Goal: Task Accomplishment & Management: Use online tool/utility

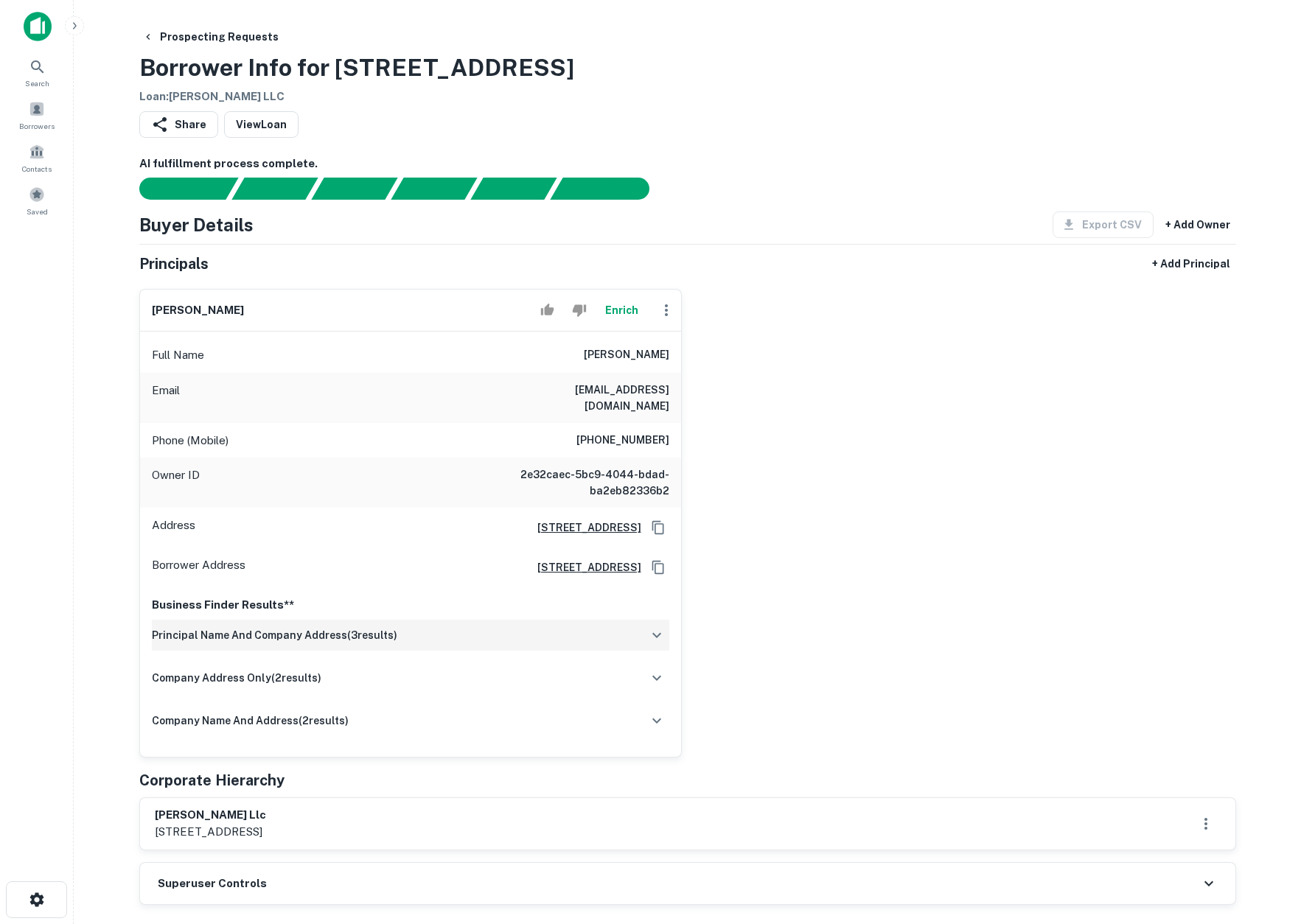
click at [433, 626] on div "principal name and company address ( 3 results)" at bounding box center [411, 635] width 517 height 31
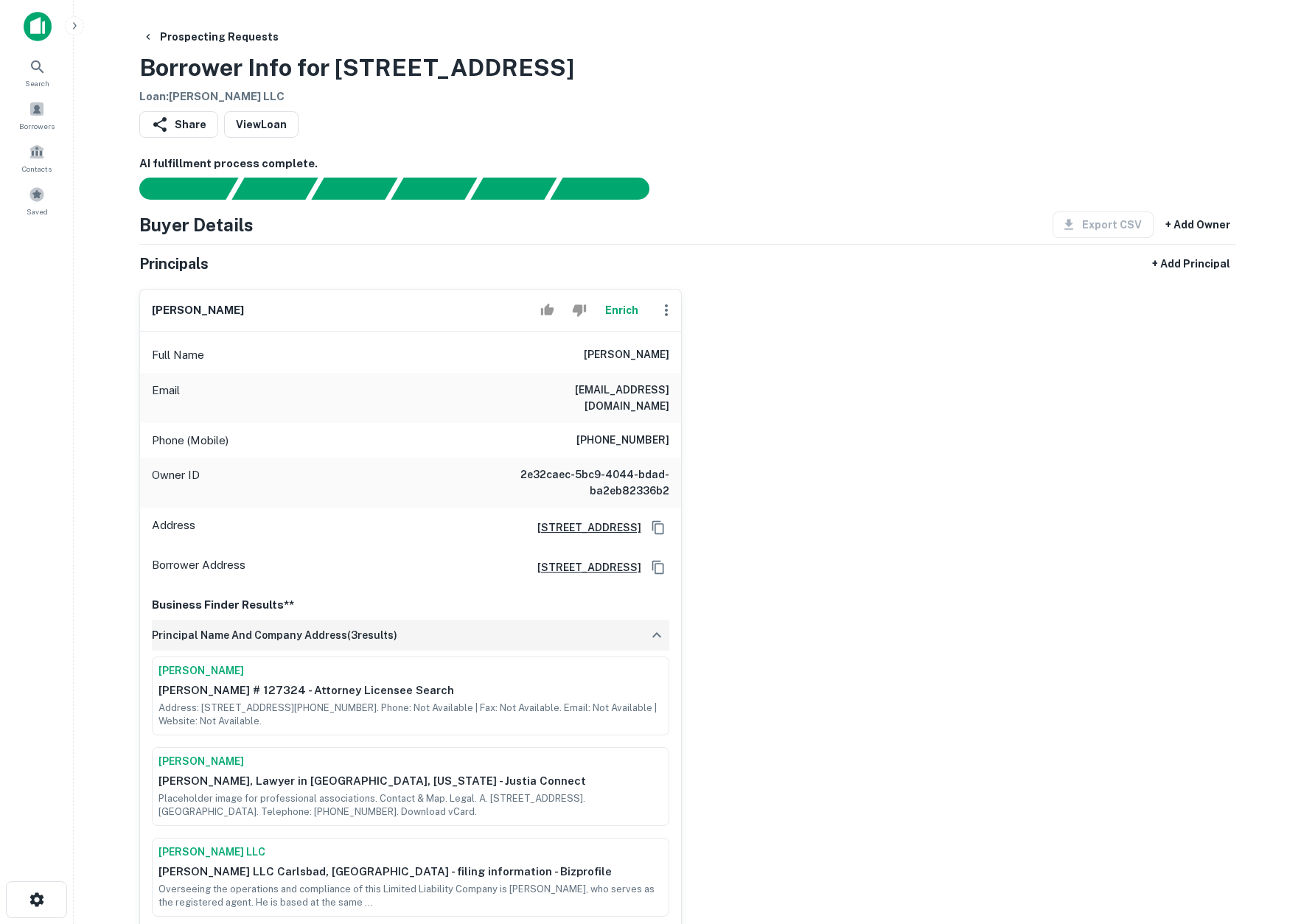
click at [467, 624] on div "principal name and company address ( 3 results)" at bounding box center [411, 635] width 517 height 31
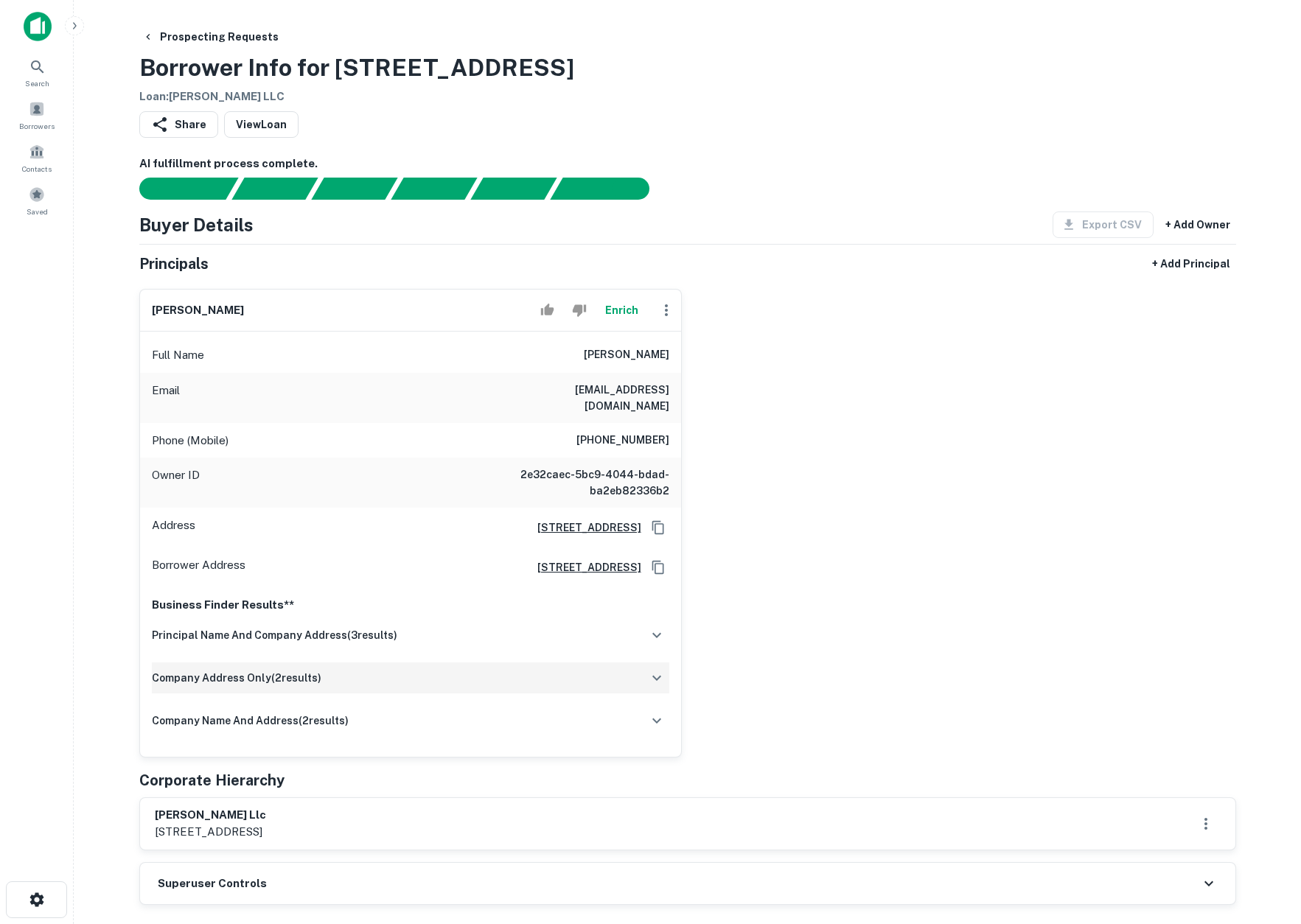
click at [461, 676] on div "company address only ( 2 results)" at bounding box center [411, 678] width 517 height 31
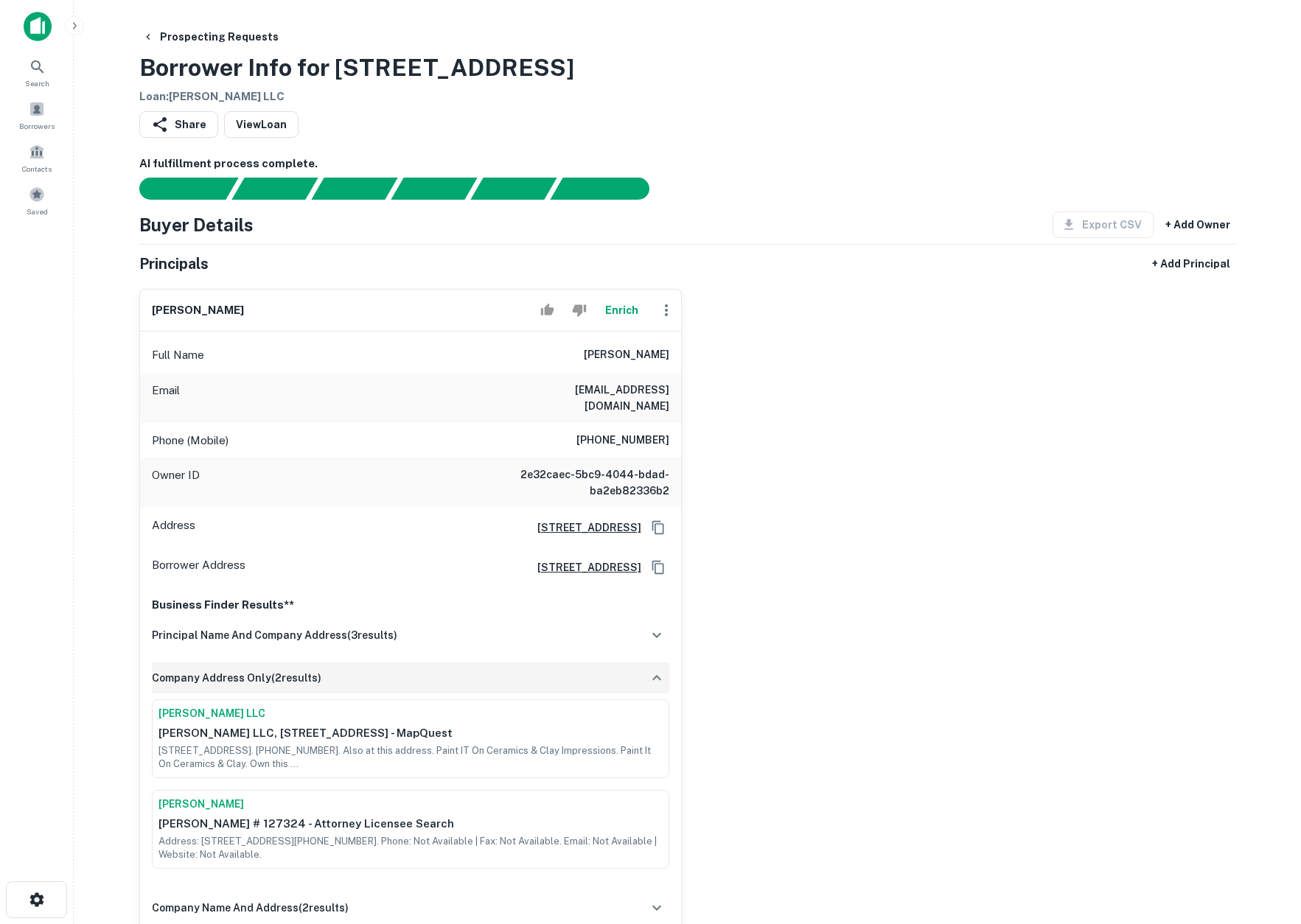
click at [466, 673] on div "company address only ( 2 results)" at bounding box center [411, 678] width 517 height 31
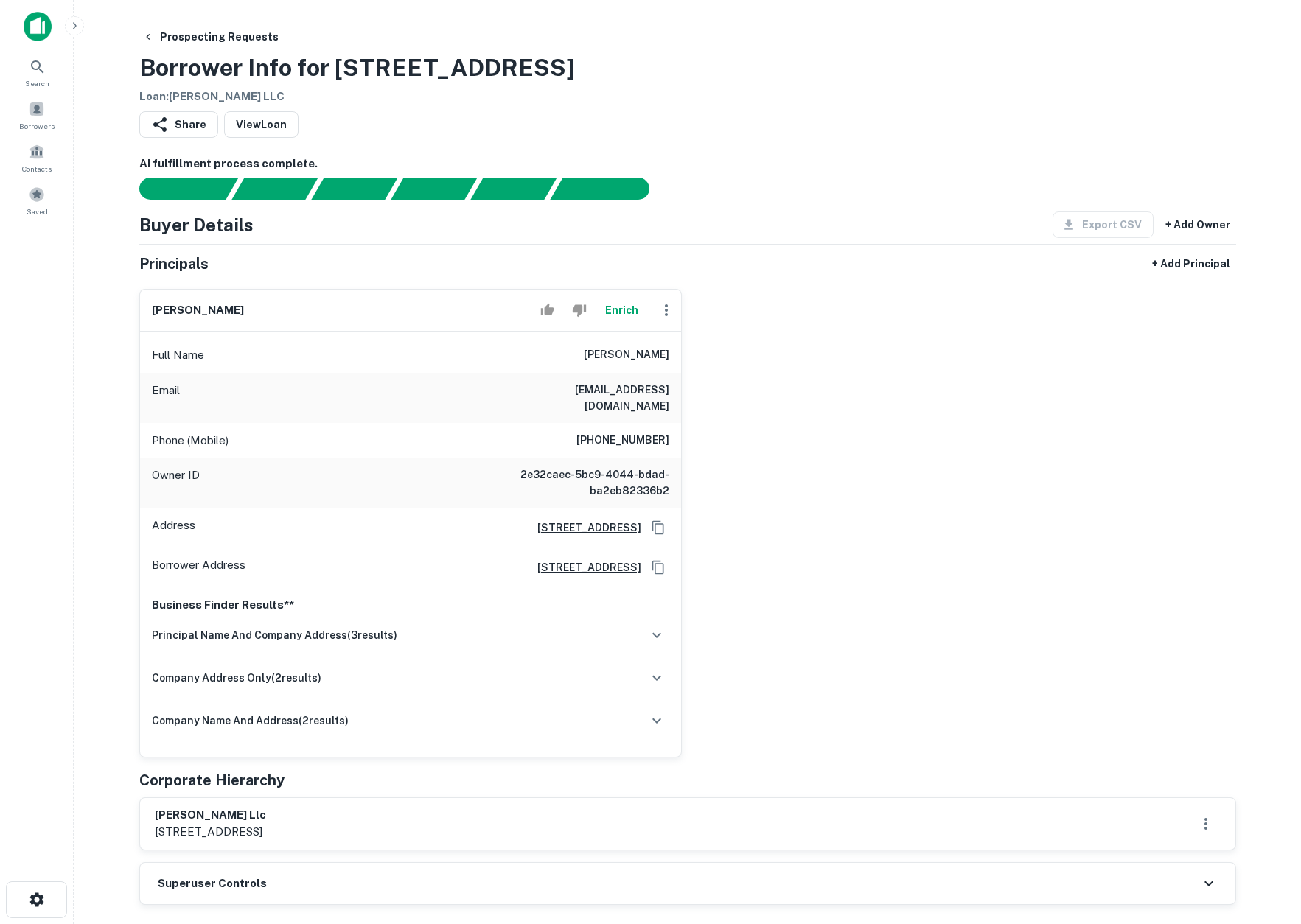
click at [465, 728] on div "principal name and company address ( 3 results) [PERSON_NAME] [PERSON_NAME] # 1…" at bounding box center [411, 683] width 517 height 128
click at [463, 721] on div "principal name and company address ( 3 results) [PERSON_NAME] [PERSON_NAME] # 1…" at bounding box center [411, 683] width 517 height 128
click at [463, 714] on div "company name and address ( 2 results)" at bounding box center [411, 721] width 517 height 31
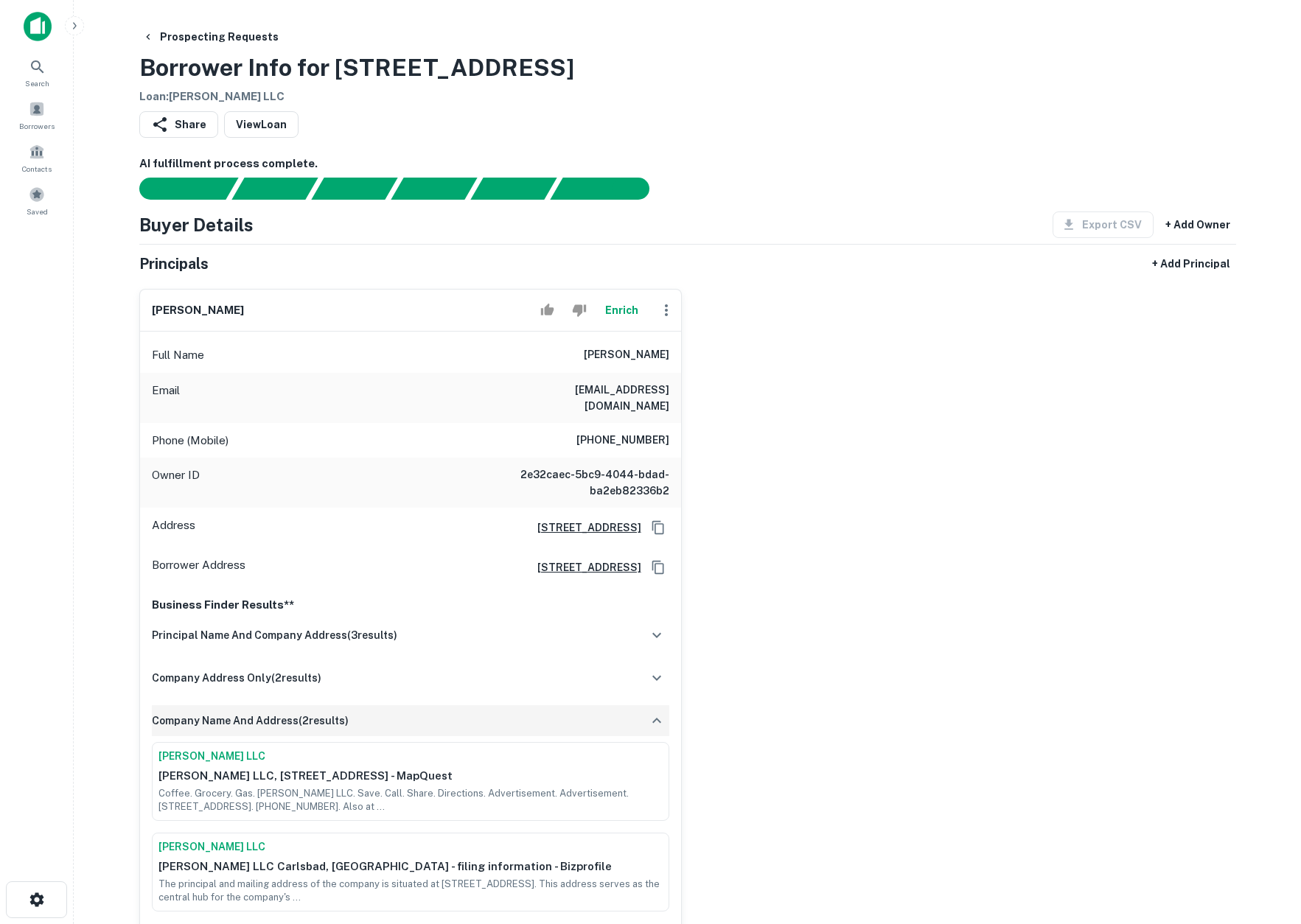
click at [463, 714] on div "company name and address ( 2 results)" at bounding box center [411, 721] width 517 height 31
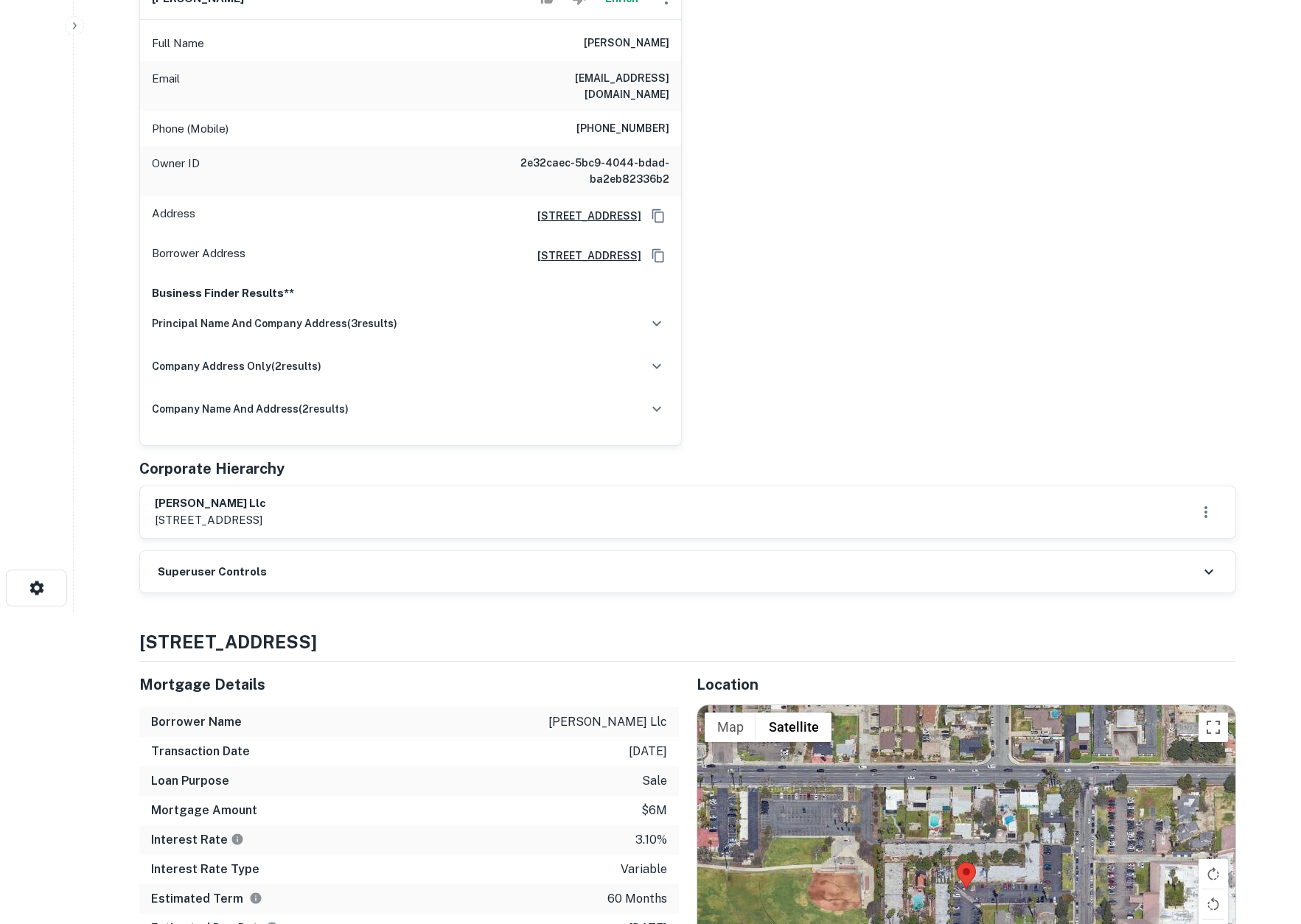
scroll to position [230, 0]
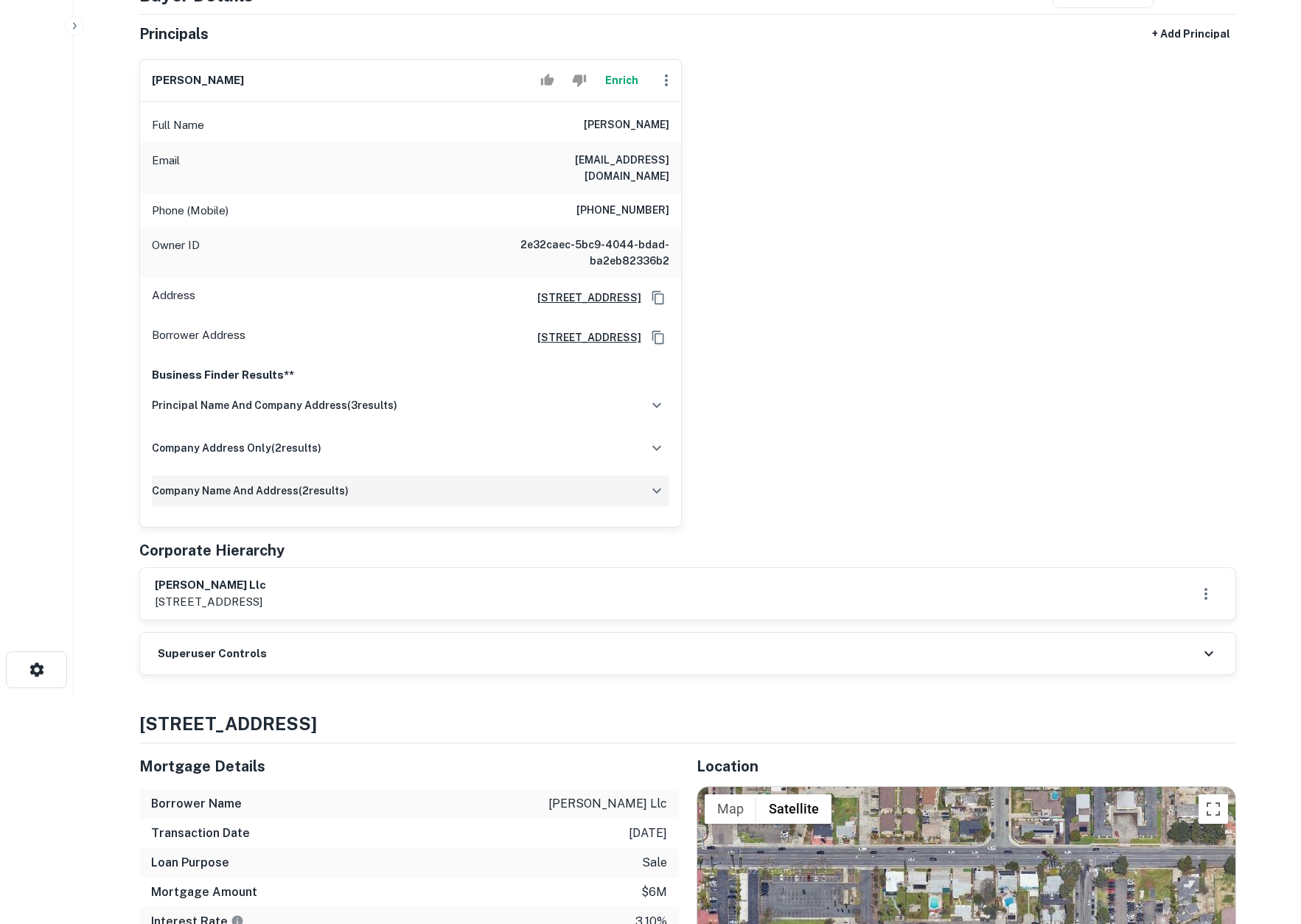
click at [405, 476] on div "company name and address ( 2 results)" at bounding box center [411, 491] width 517 height 31
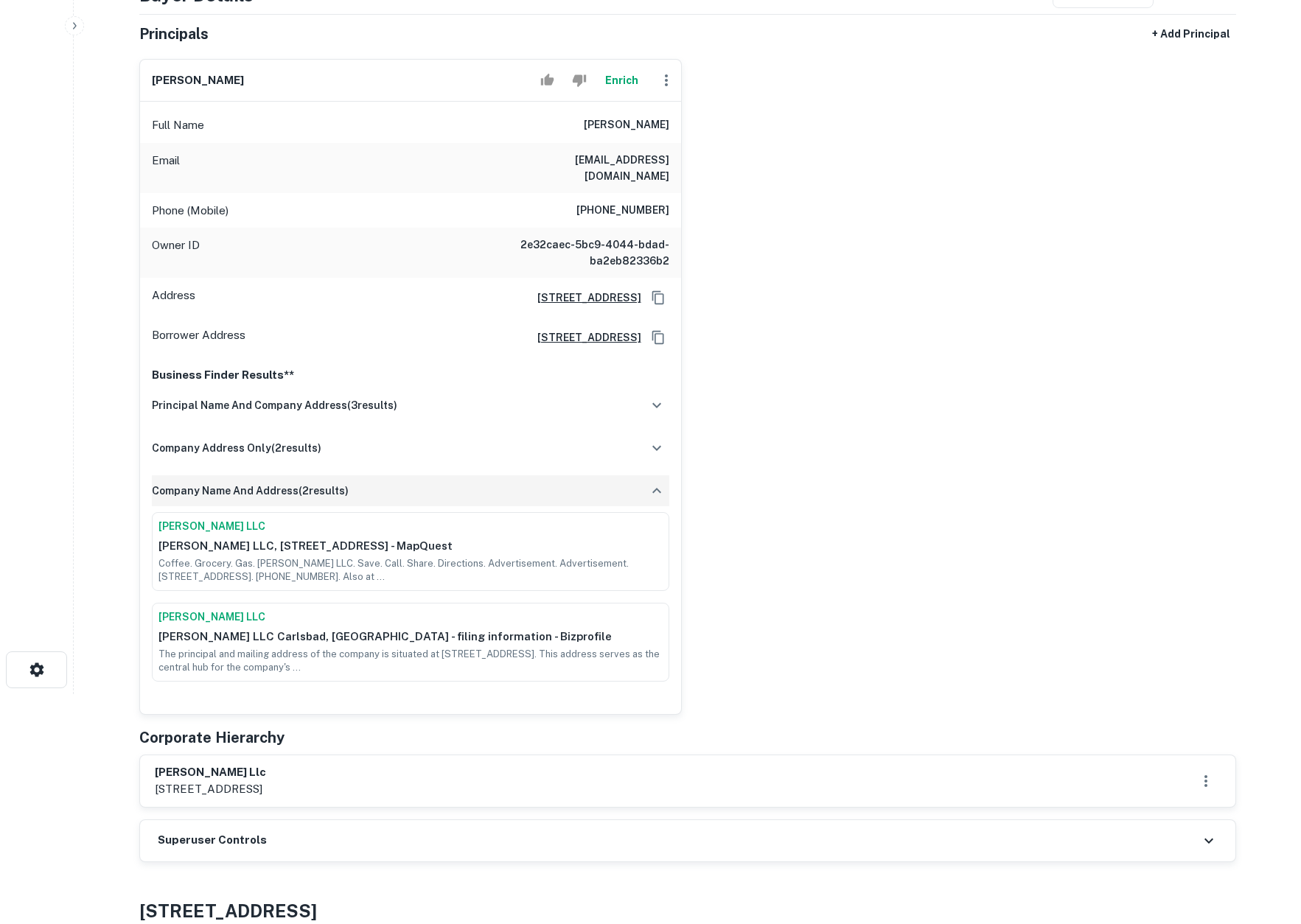
click at [404, 476] on div "company name and address ( 2 results)" at bounding box center [411, 491] width 517 height 31
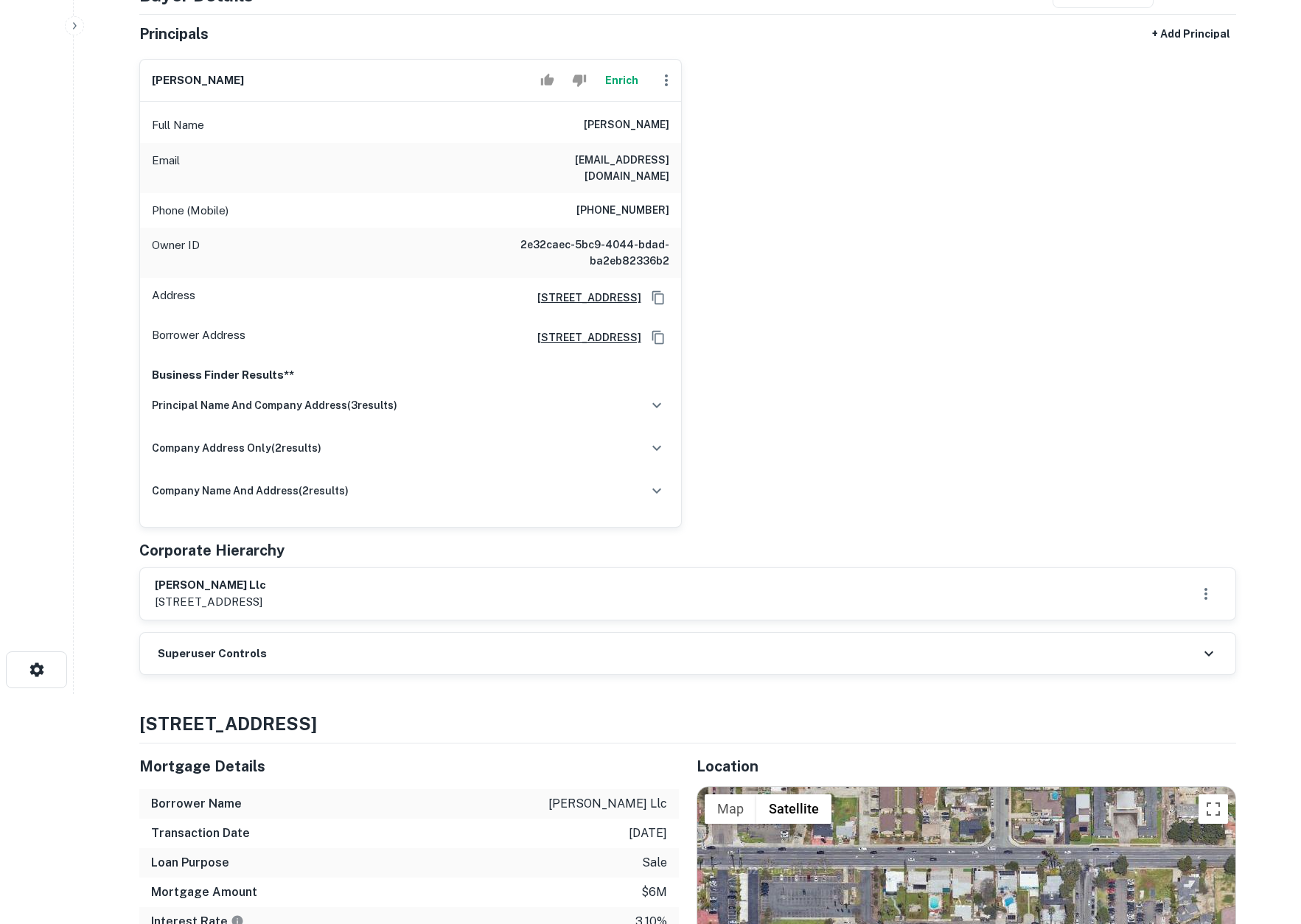
scroll to position [0, 0]
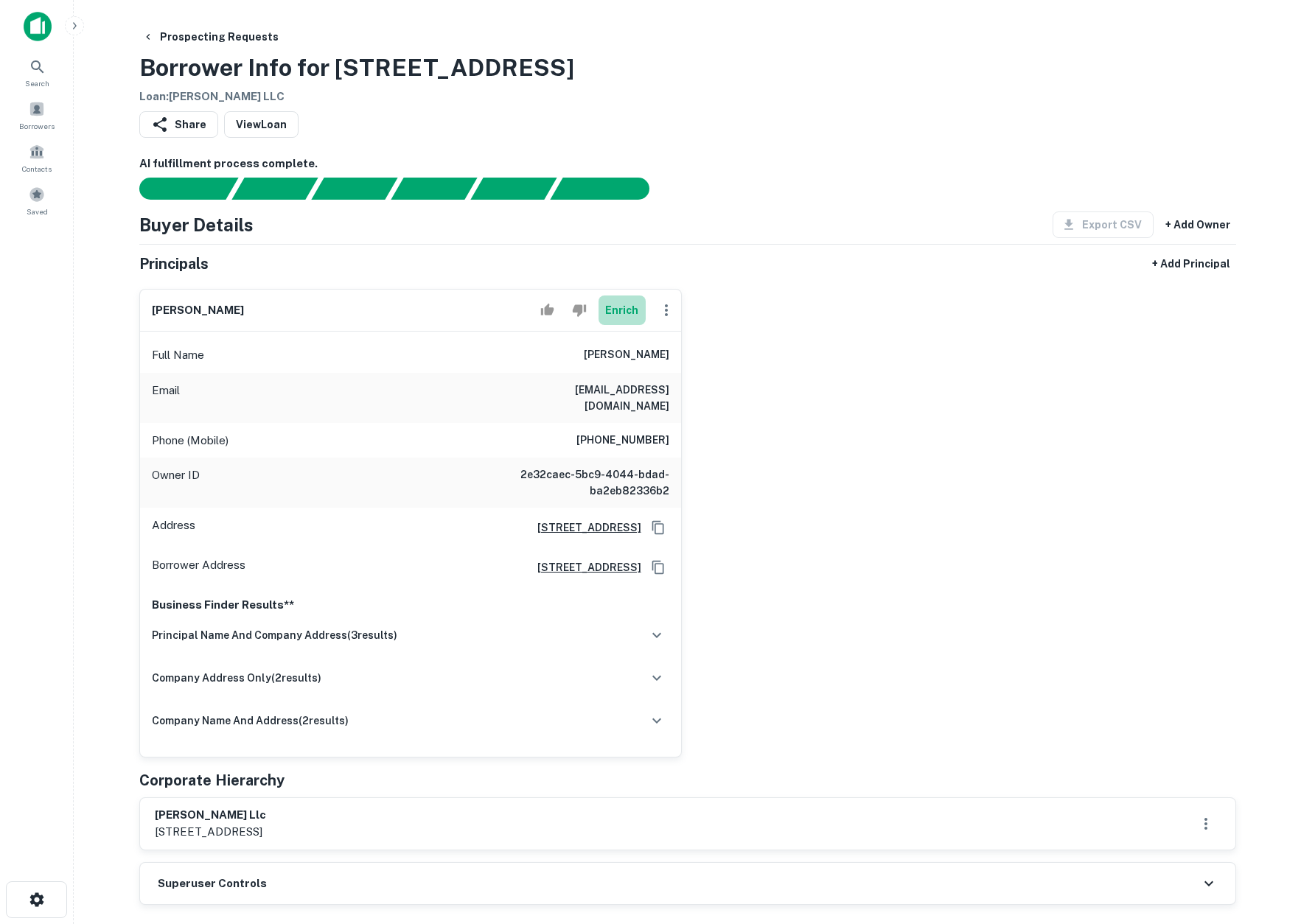
click at [626, 316] on button "Enrich" at bounding box center [622, 310] width 47 height 29
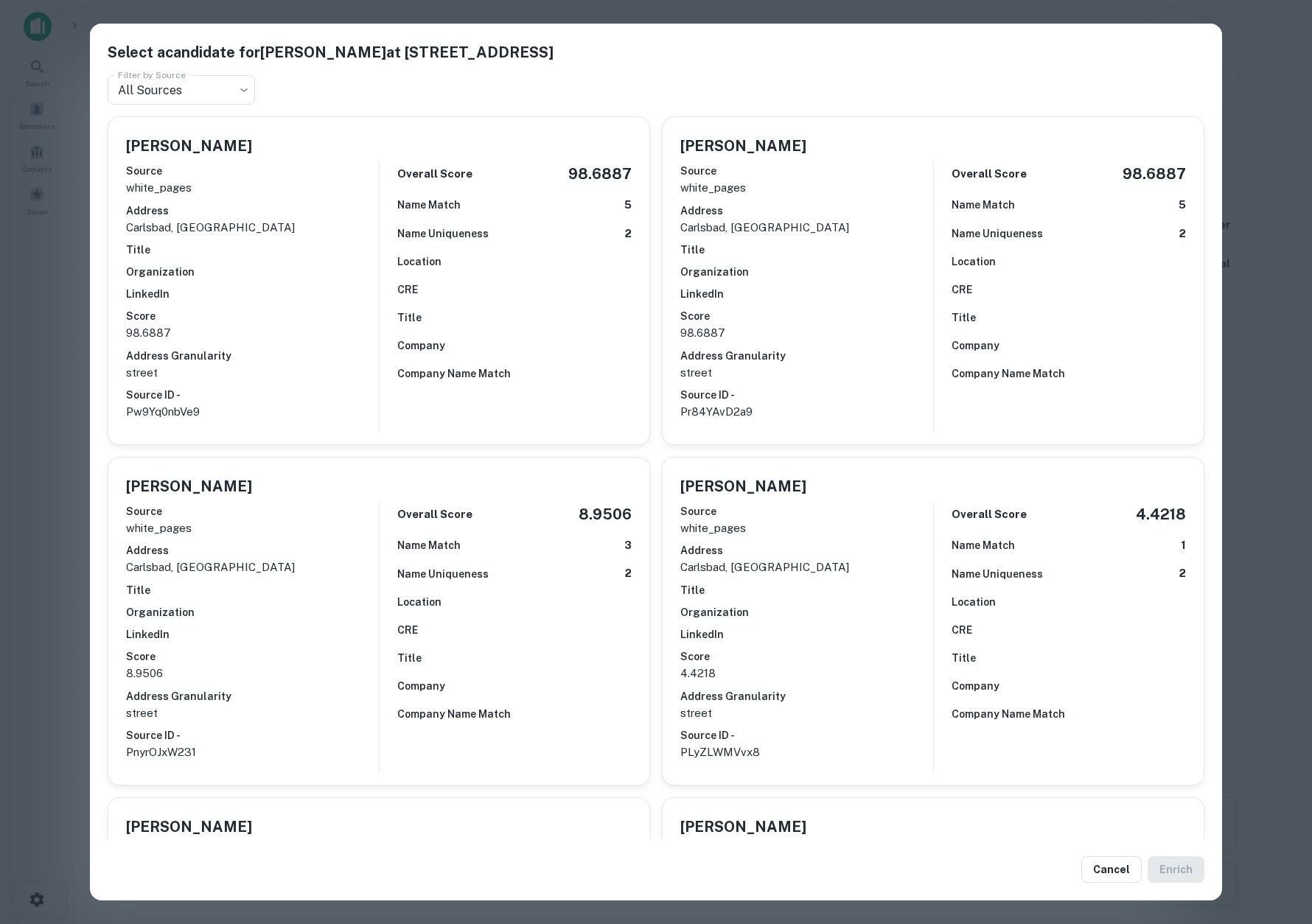
click at [43, 451] on div "Select a candidate for [PERSON_NAME] at [STREET_ADDRESS][GEOGRAPHIC_DATA] by So…" at bounding box center [656, 462] width 1312 height 924
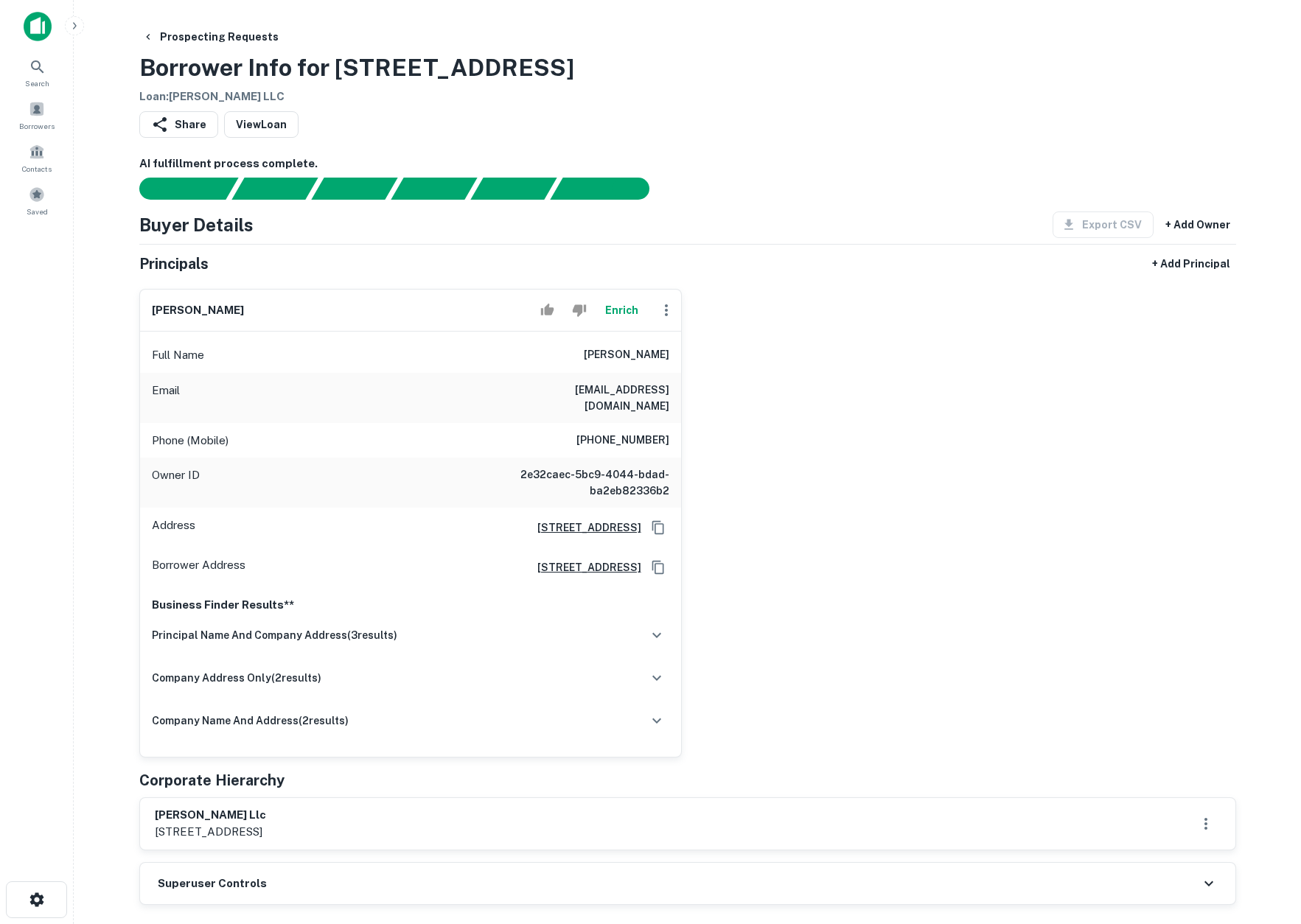
click at [1059, 113] on div "Share View Loan" at bounding box center [688, 128] width 1097 height 33
